Goal: Task Accomplishment & Management: Manage account settings

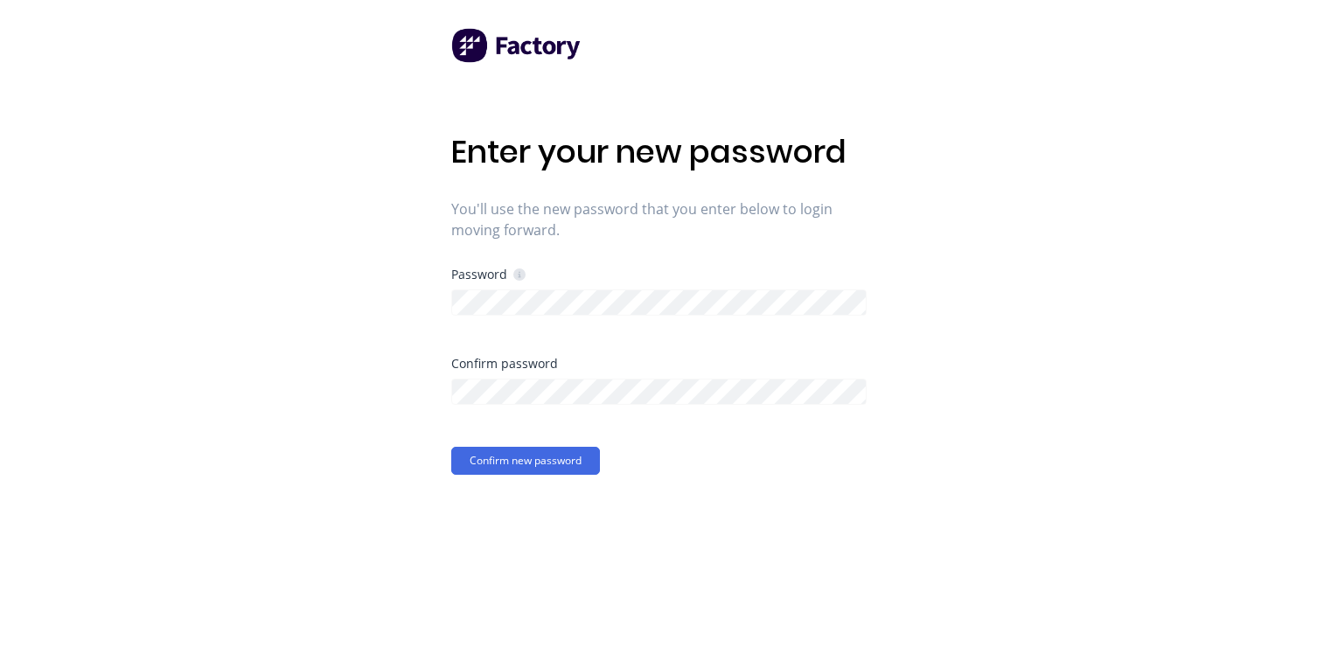
click at [303, 372] on div "Enter your new password You'll use the new password that you enter below to log…" at bounding box center [658, 327] width 1317 height 654
click at [466, 466] on button "Confirm new password" at bounding box center [525, 461] width 149 height 28
